Goal: Navigation & Orientation: Find specific page/section

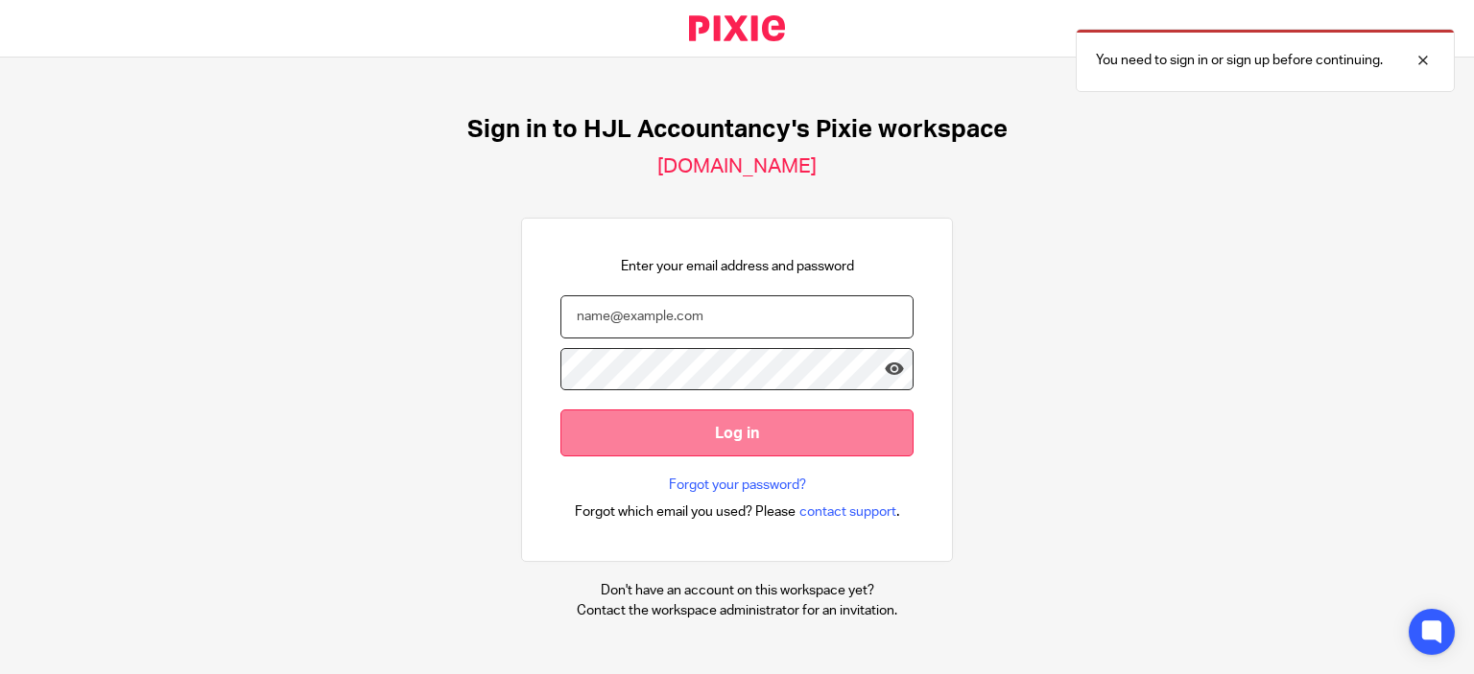
type input "[PERSON_NAME][EMAIL_ADDRESS][DOMAIN_NAME]"
click at [712, 433] on input "Log in" at bounding box center [736, 433] width 353 height 47
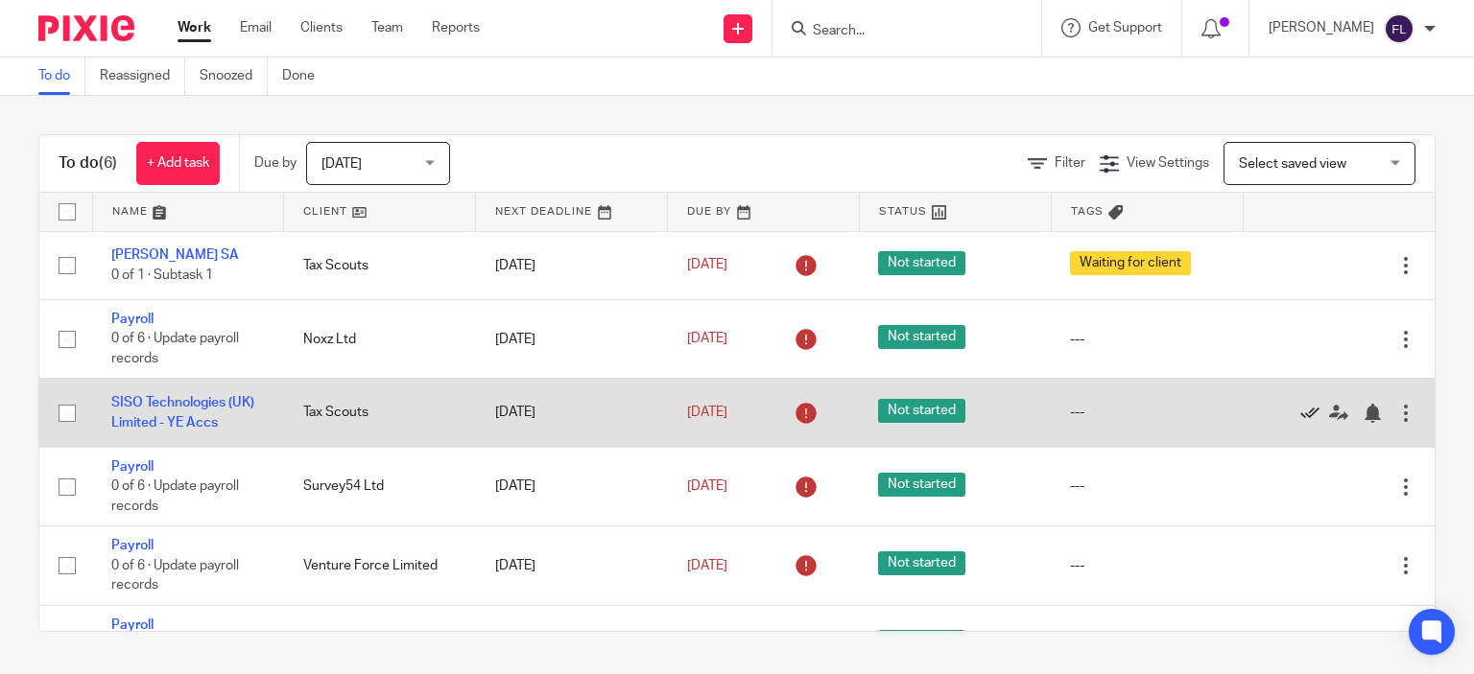
click at [1300, 414] on icon at bounding box center [1309, 413] width 19 height 19
